Goal: Task Accomplishment & Management: Use online tool/utility

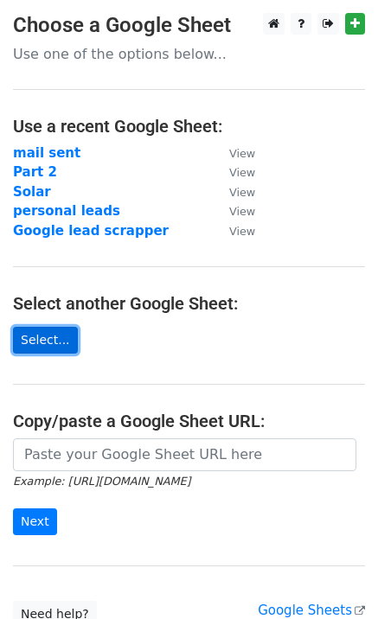
click at [21, 346] on link "Select..." at bounding box center [45, 340] width 65 height 27
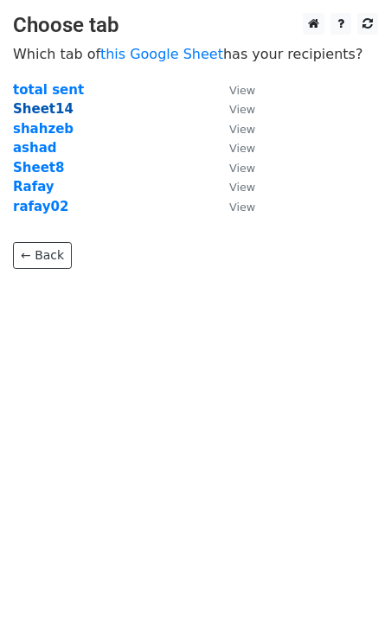
click at [50, 110] on strong "Sheet14" at bounding box center [43, 109] width 61 height 16
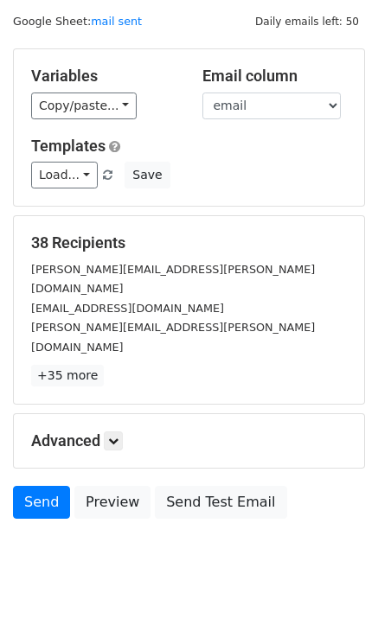
scroll to position [53, 0]
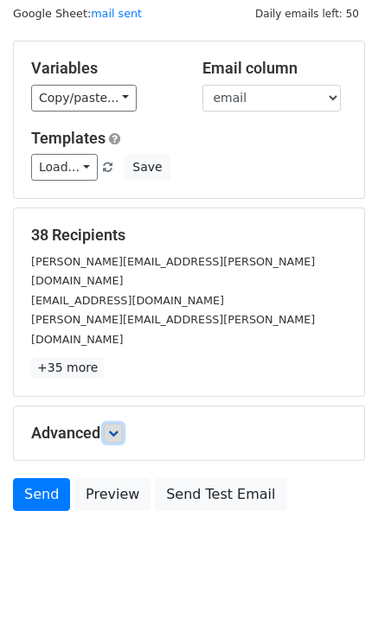
click at [112, 428] on icon at bounding box center [113, 433] width 10 height 10
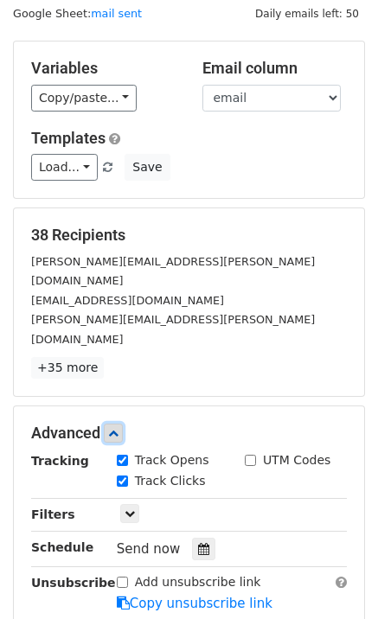
click at [112, 428] on icon at bounding box center [113, 433] width 10 height 10
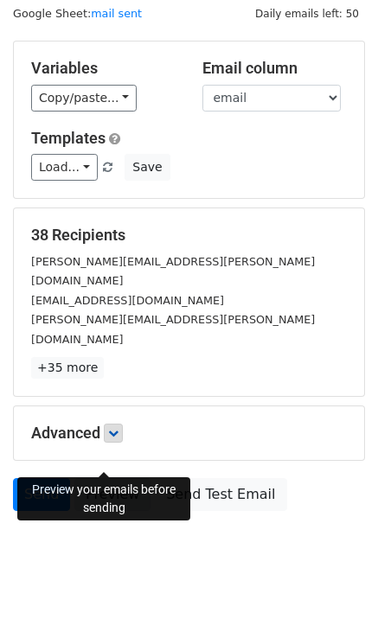
click at [118, 478] on link "Preview" at bounding box center [112, 494] width 76 height 33
click at [98, 478] on link "Preview" at bounding box center [112, 494] width 76 height 33
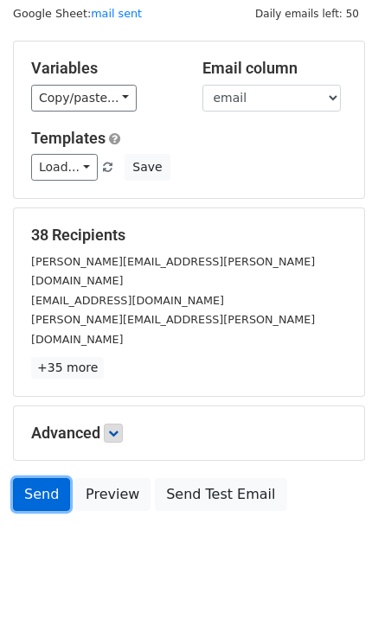
click at [23, 478] on link "Send" at bounding box center [41, 494] width 57 height 33
